Goal: Obtain resource: Obtain resource

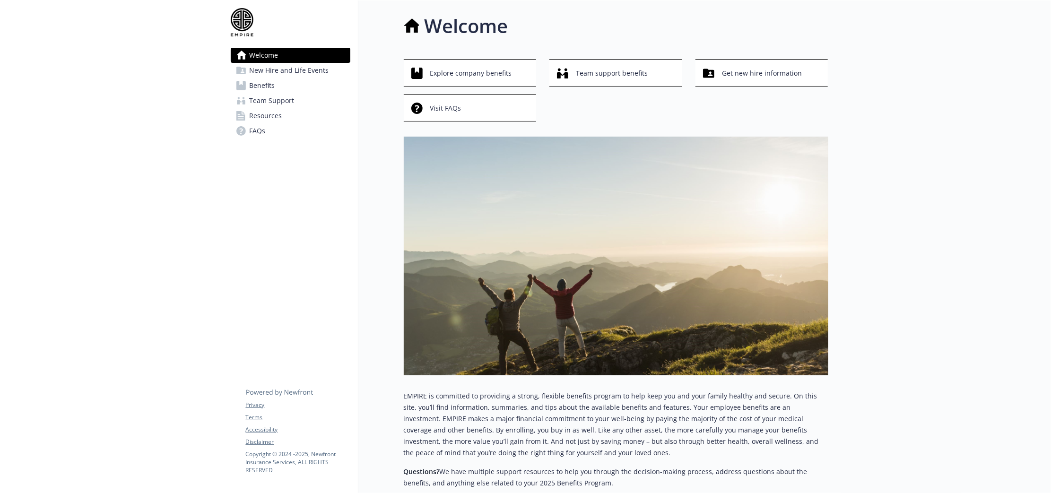
click at [285, 106] on span "Team Support" at bounding box center [272, 100] width 45 height 15
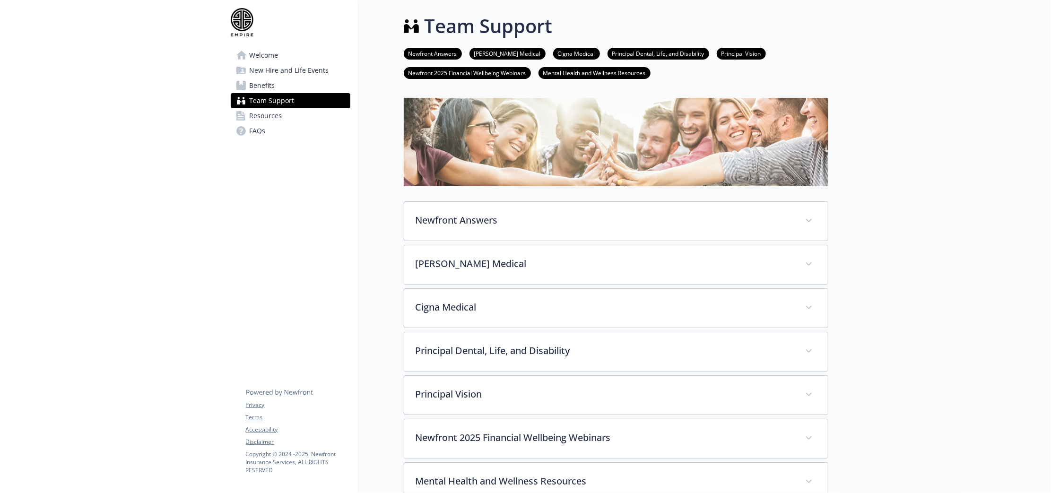
scroll to position [177, 0]
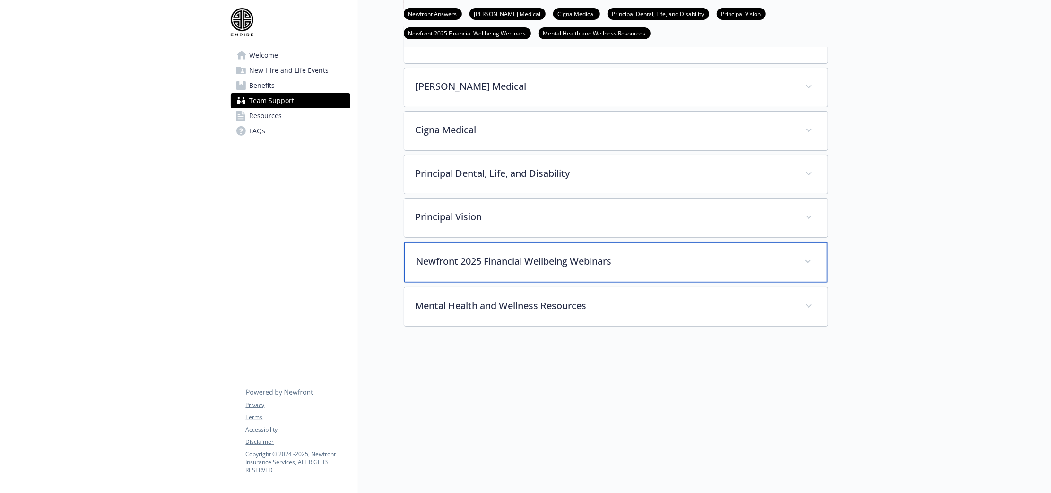
click at [601, 271] on div "Newfront 2025 Financial Wellbeing Webinars" at bounding box center [616, 262] width 424 height 41
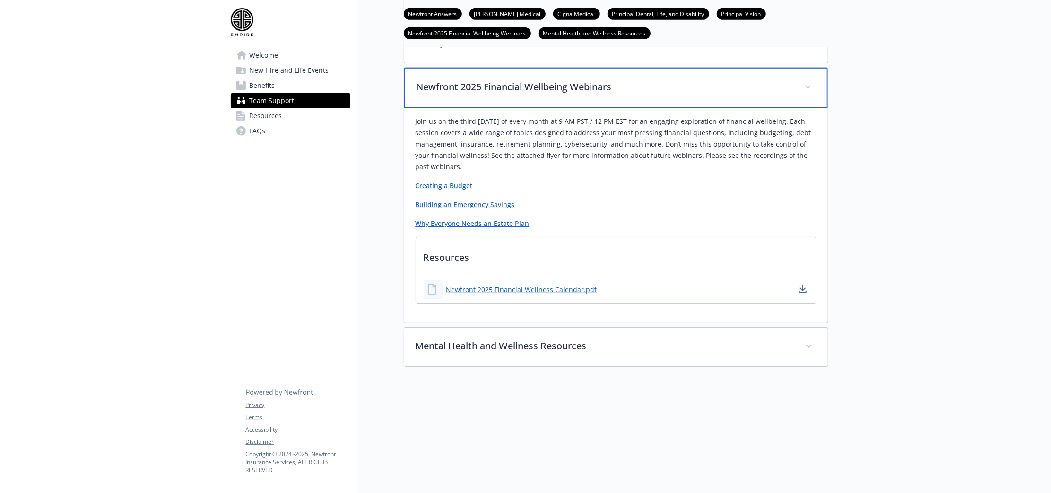
scroll to position [355, 0]
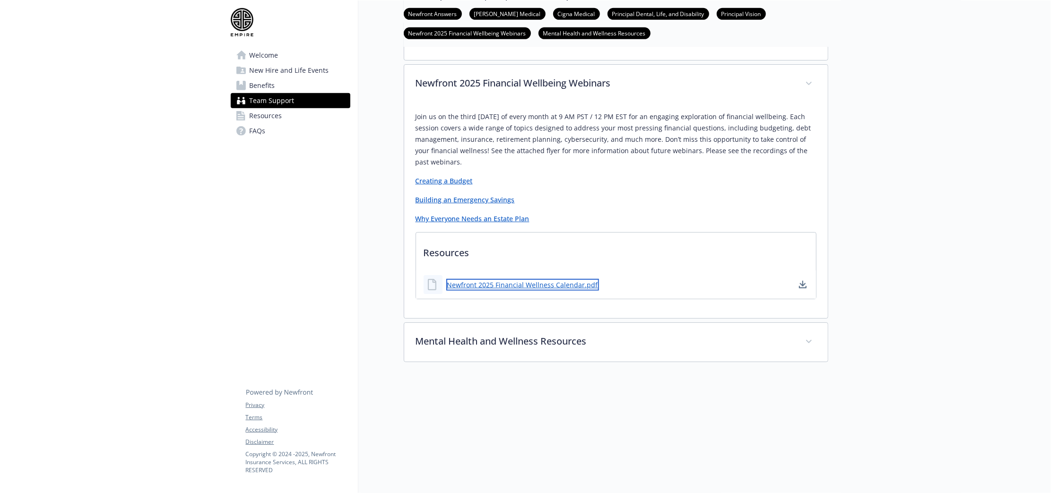
click at [561, 288] on link "Newfront 2025 Financial Wellness Calendar.pdf" at bounding box center [522, 285] width 153 height 12
click at [461, 184] on link "Creating a Budget" at bounding box center [443, 180] width 57 height 9
click at [537, 286] on link "Newfront 2025 Financial Wellness Calendar.pdf" at bounding box center [522, 285] width 153 height 12
click at [601, 286] on div "Newfront 2025 Financial Wellness Calendar.pdf" at bounding box center [616, 284] width 400 height 28
drag, startPoint x: 552, startPoint y: 288, endPoint x: 605, endPoint y: 362, distance: 91.4
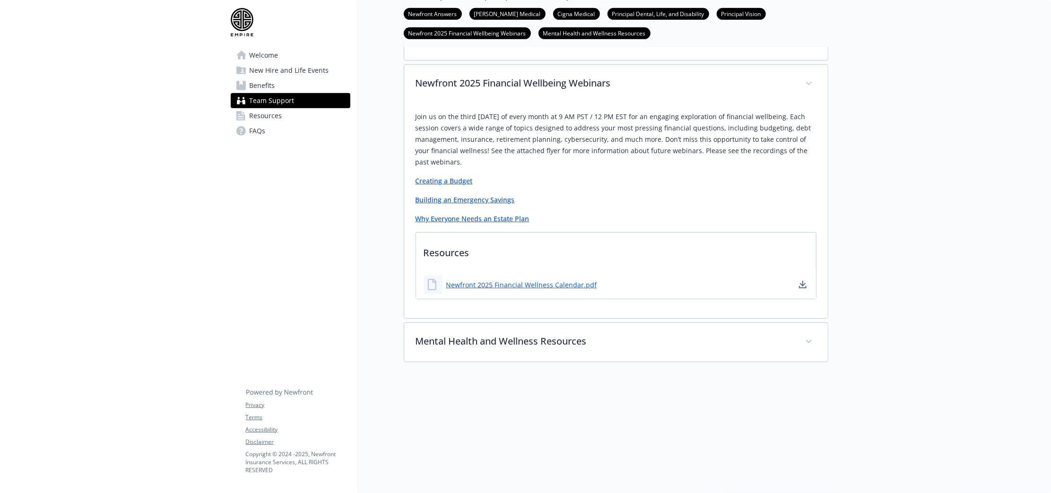
click at [602, 386] on div at bounding box center [616, 421] width 424 height 118
drag, startPoint x: 606, startPoint y: 289, endPoint x: 448, endPoint y: 286, distance: 157.9
click at [448, 286] on div "Newfront 2025 Financial Wellness Calendar.pdf" at bounding box center [616, 284] width 400 height 28
copy link "Newfront 2025 Financial Wellness Calendar.pdf"
